Goal: Navigation & Orientation: Find specific page/section

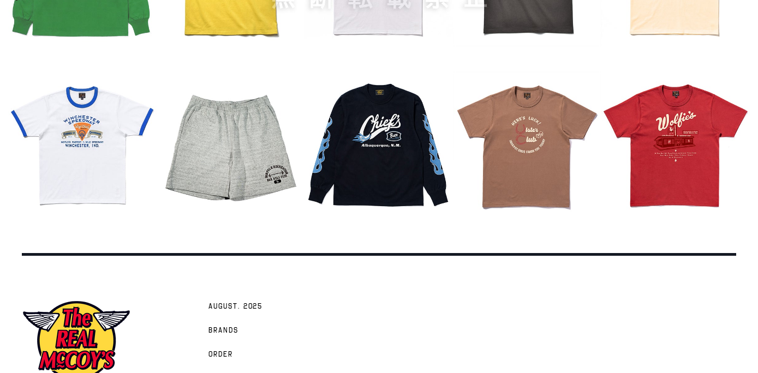
scroll to position [1356, 0]
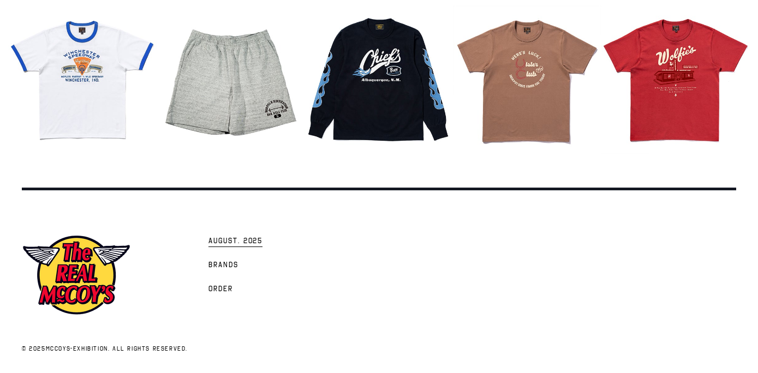
click at [220, 236] on span "AUGUST. 2025" at bounding box center [235, 241] width 54 height 11
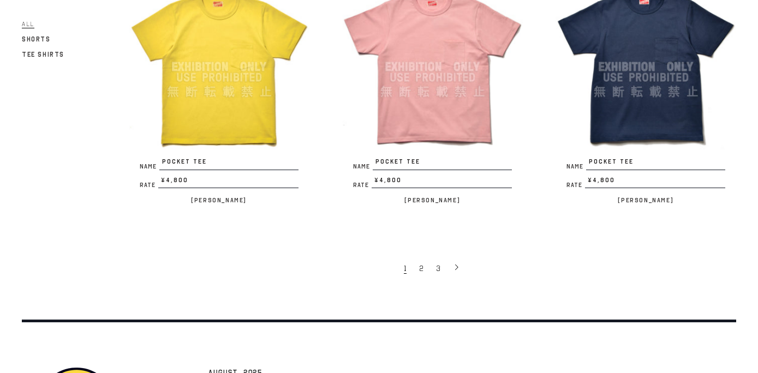
scroll to position [2082, 0]
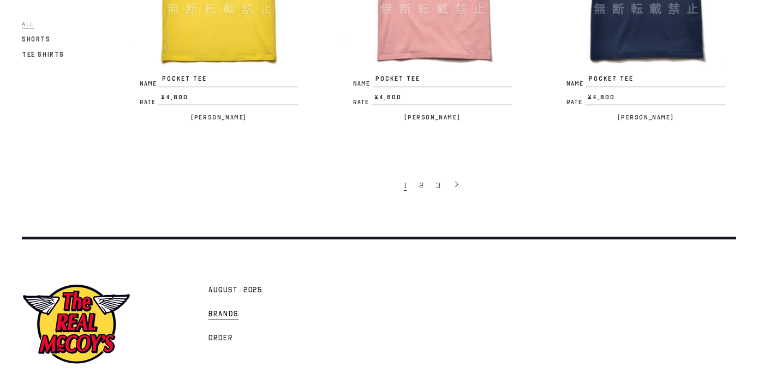
click at [235, 302] on link "Brands" at bounding box center [223, 314] width 41 height 24
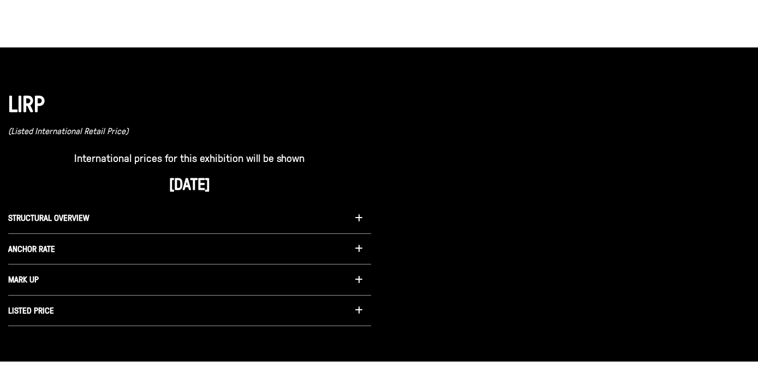
scroll to position [635, 0]
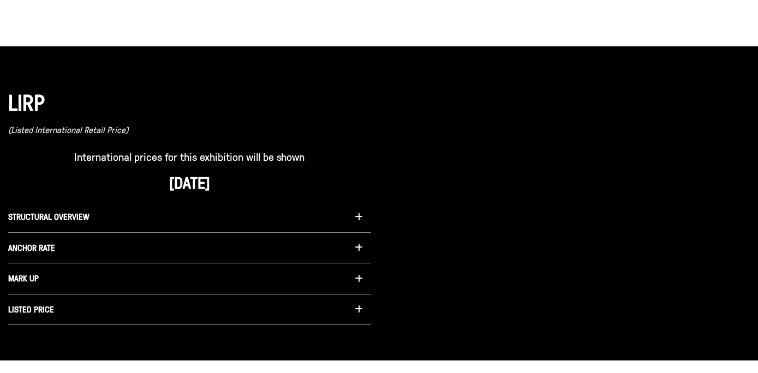
click at [362, 309] on button "LISTED PRICE" at bounding box center [189, 310] width 363 height 31
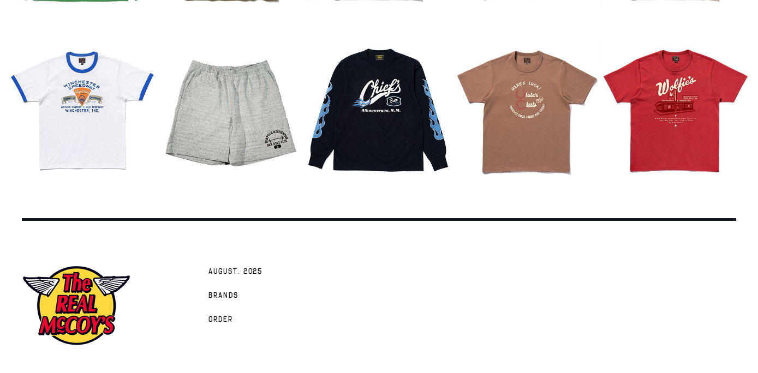
scroll to position [1467, 0]
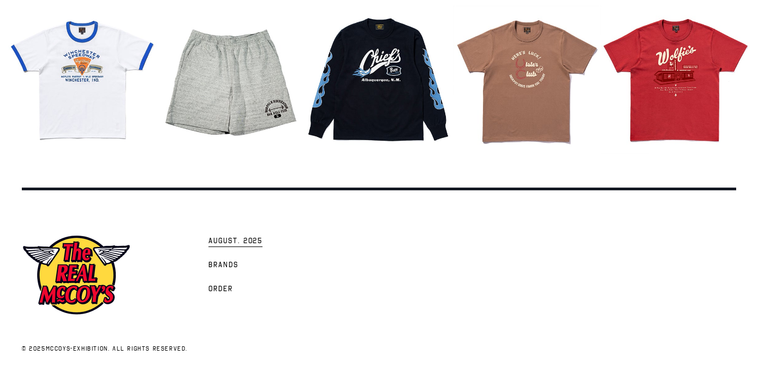
click at [262, 231] on link "AUGUST. 2025" at bounding box center [235, 241] width 65 height 24
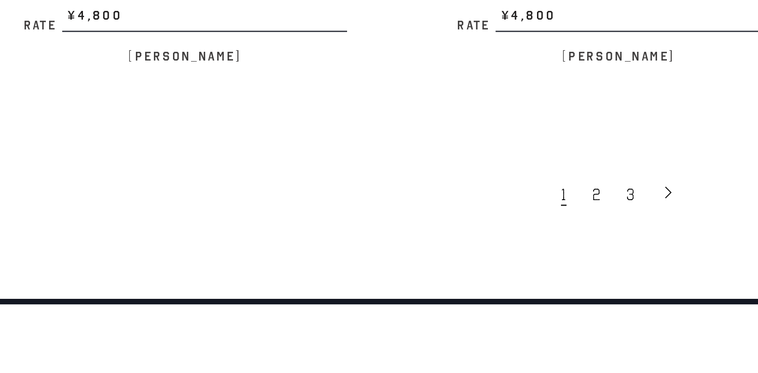
scroll to position [1984, 0]
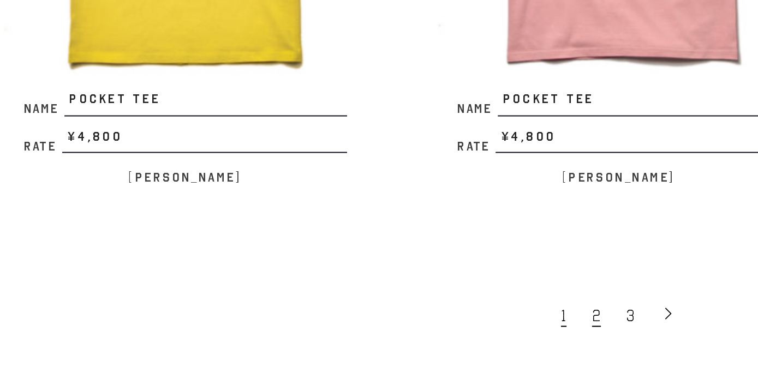
click at [423, 278] on span "2" at bounding box center [421, 283] width 4 height 10
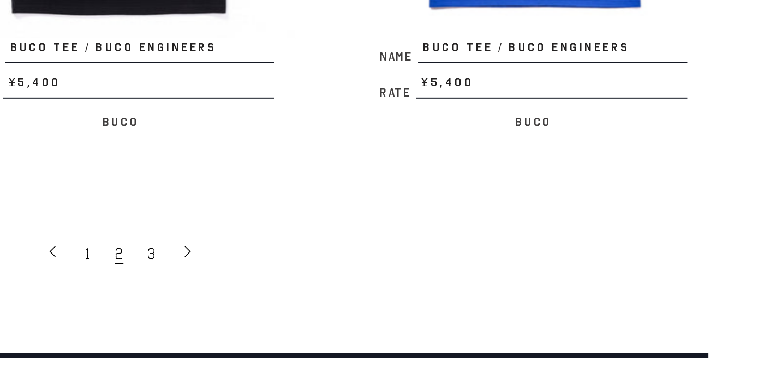
scroll to position [1988, 0]
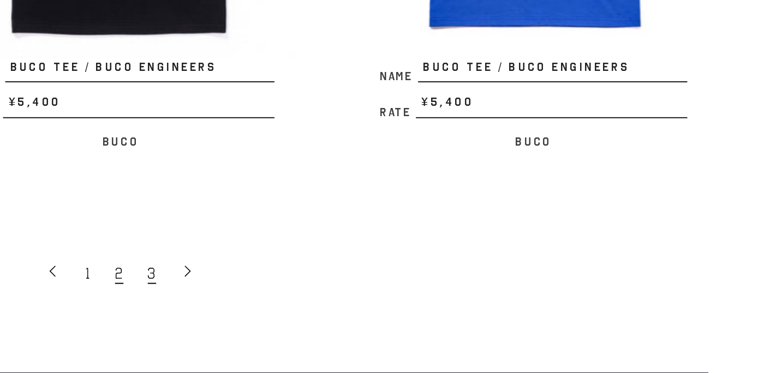
click at [447, 284] on span "3" at bounding box center [448, 289] width 4 height 10
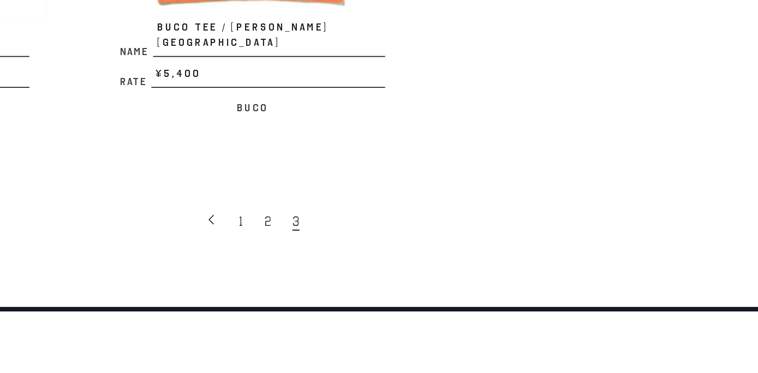
scroll to position [692, 0]
